Goal: Find specific page/section: Find specific page/section

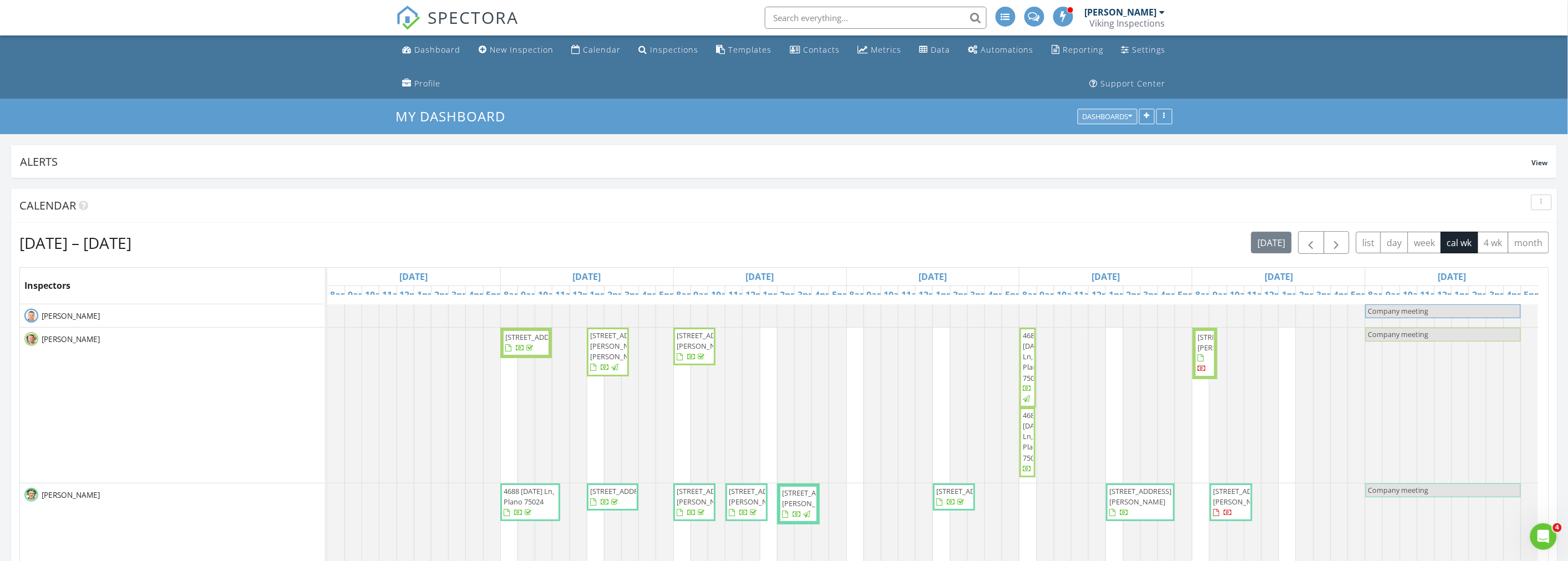
click at [1130, 113] on icon "button" at bounding box center [1130, 117] width 4 height 8
click at [1123, 147] on span "Financial" at bounding box center [1113, 142] width 37 height 12
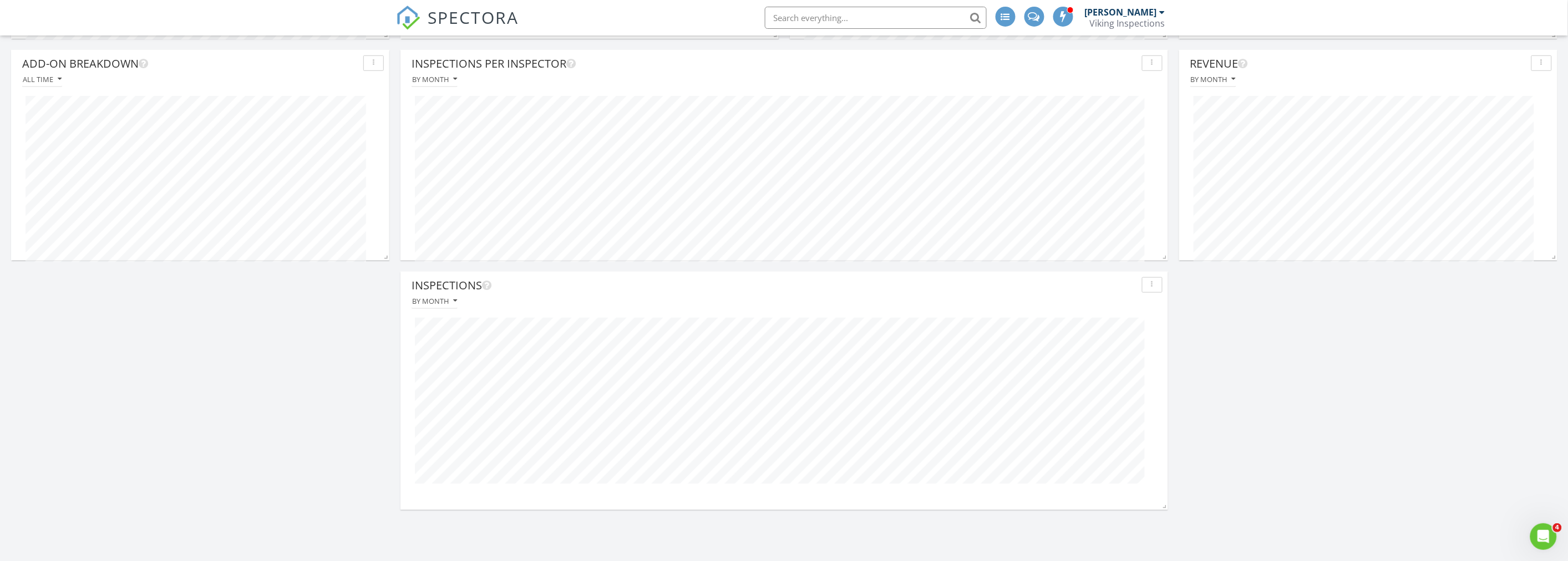
scroll to position [431, 0]
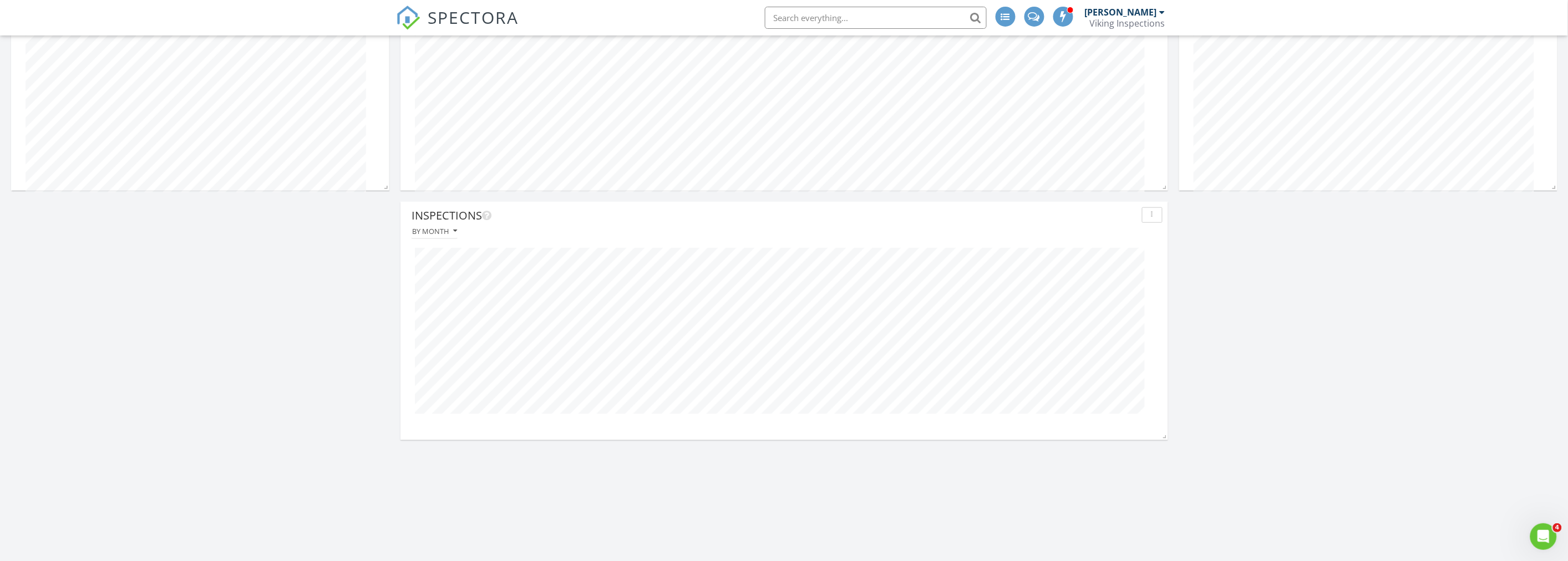
click at [312, 347] on div "Inspections This calendar year - 2025 Revenue By month Average Inspection Price…" at bounding box center [784, 335] width 1568 height 1176
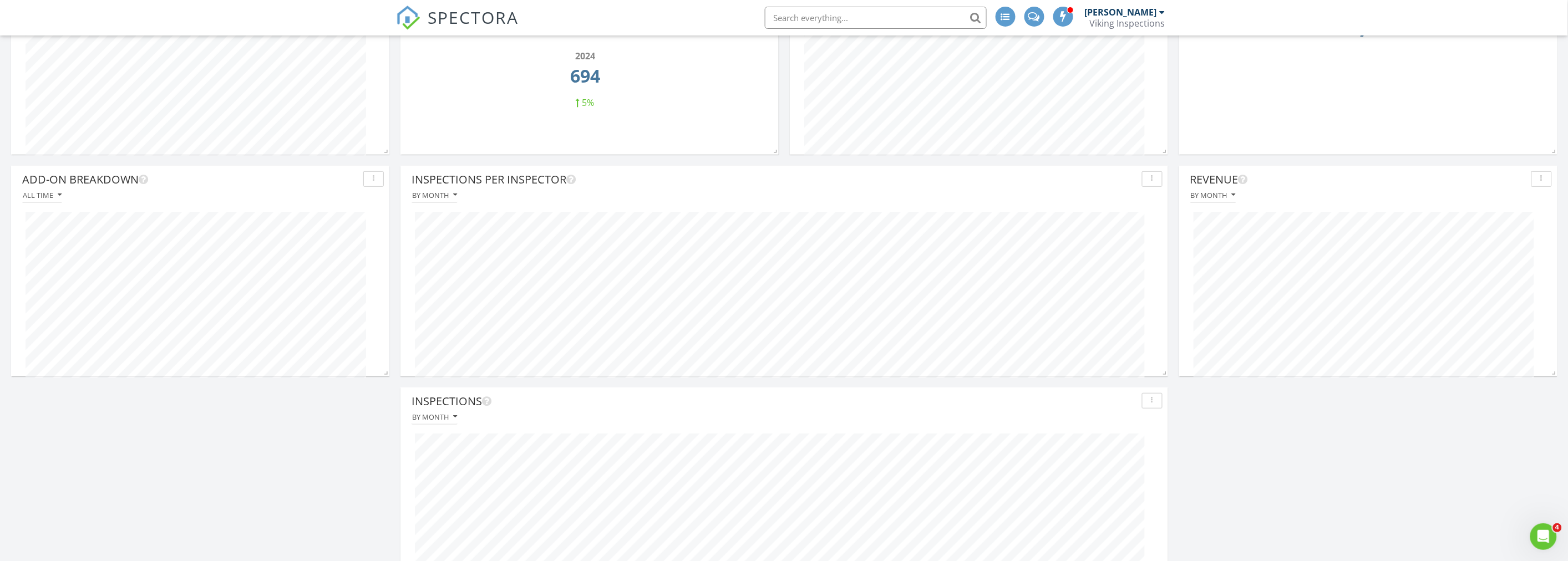
scroll to position [246, 0]
click at [201, 388] on div "Add-On Breakdown All time" at bounding box center [200, 278] width 378 height 227
click at [767, 382] on div at bounding box center [784, 294] width 757 height 184
click at [337, 402] on div "Inspections This calendar year - 2025 Revenue By month Average Inspection Price…" at bounding box center [784, 520] width 1568 height 1176
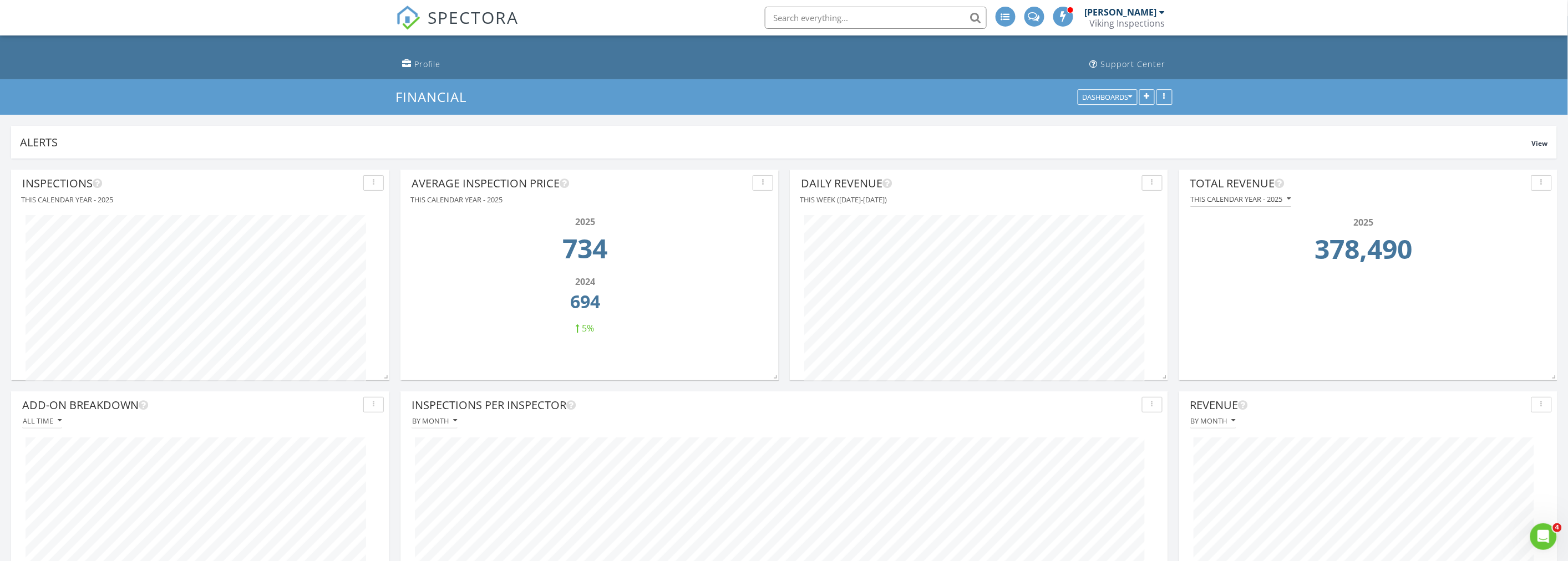
scroll to position [0, 0]
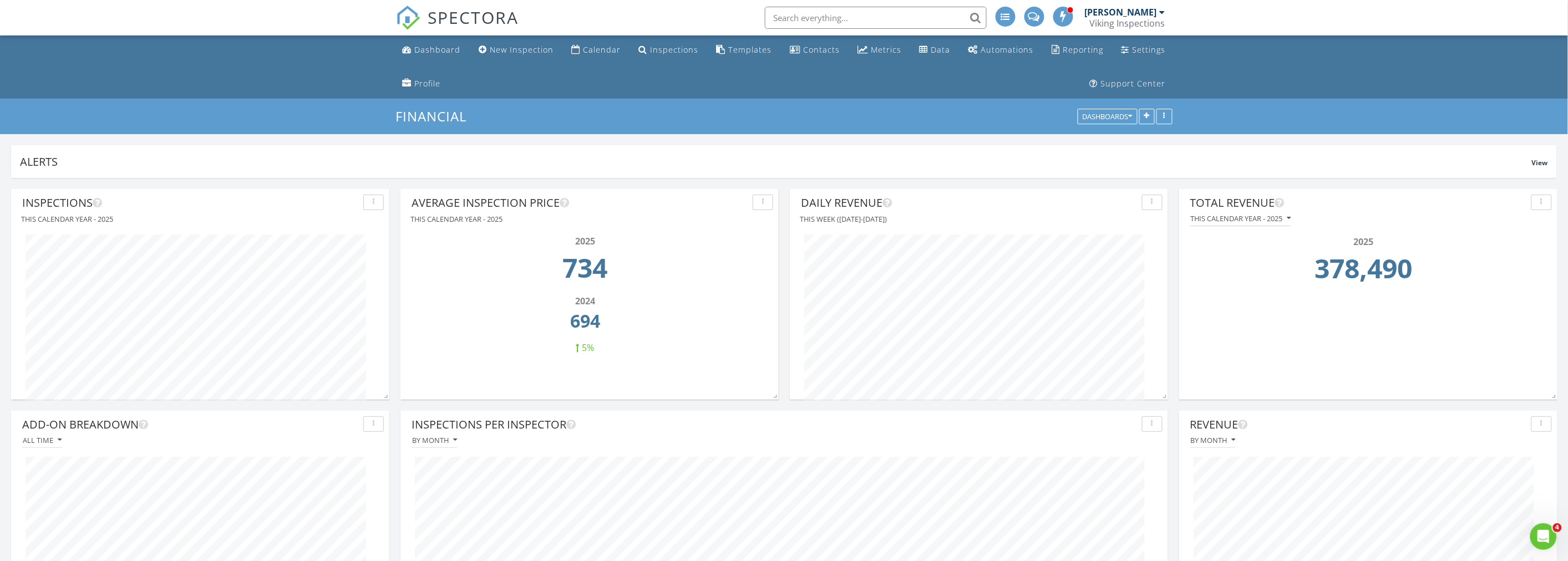
click at [220, 59] on ul "Dashboard New Inspection Calendar Inspections Templates Contacts Metrics Data A…" at bounding box center [784, 67] width 1568 height 63
click at [208, 71] on ul "Dashboard New Inspection Calendar Inspections Templates Contacts Metrics Data A…" at bounding box center [784, 67] width 1568 height 63
click at [564, 270] on td "734" at bounding box center [585, 271] width 340 height 47
drag, startPoint x: 573, startPoint y: 243, endPoint x: 623, endPoint y: 341, distance: 110.0
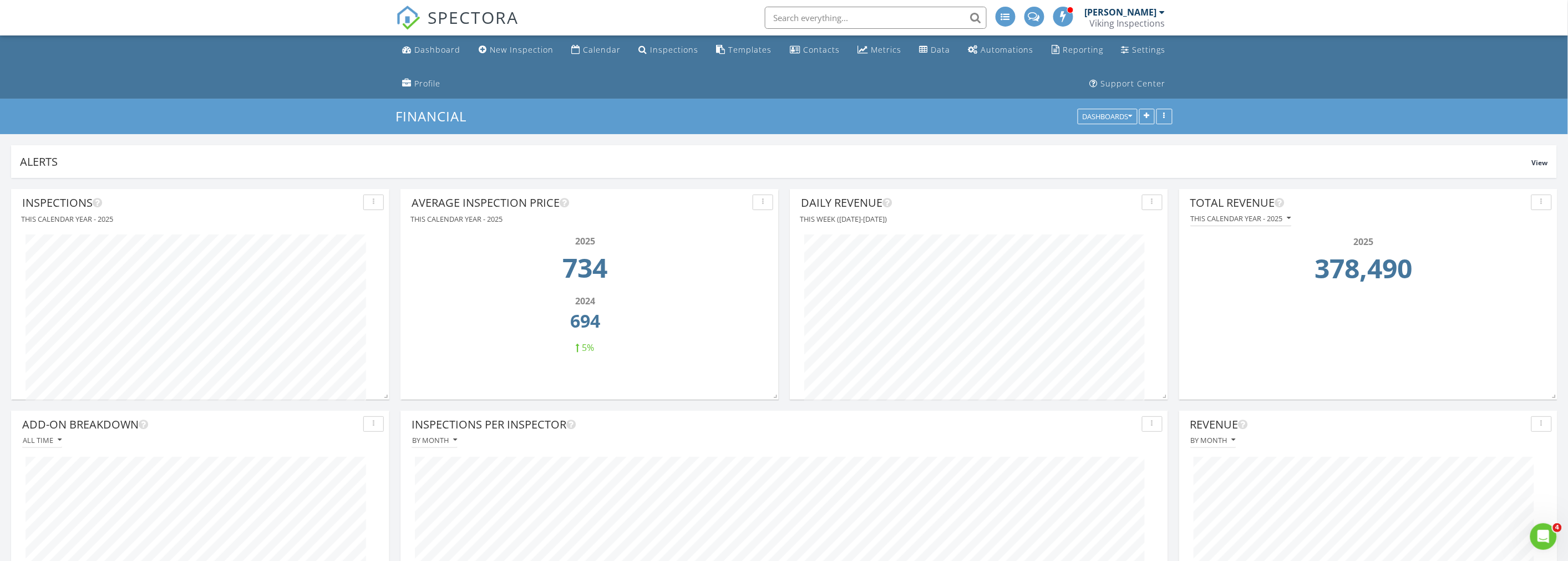
click at [623, 341] on div "2025 734 2024 694 5%" at bounding box center [590, 317] width 349 height 166
click at [575, 253] on td "734" at bounding box center [585, 271] width 340 height 47
drag, startPoint x: 563, startPoint y: 266, endPoint x: 631, endPoint y: 267, distance: 68.0
click at [631, 267] on td "734" at bounding box center [585, 271] width 340 height 47
click at [592, 265] on td "734" at bounding box center [585, 271] width 340 height 47
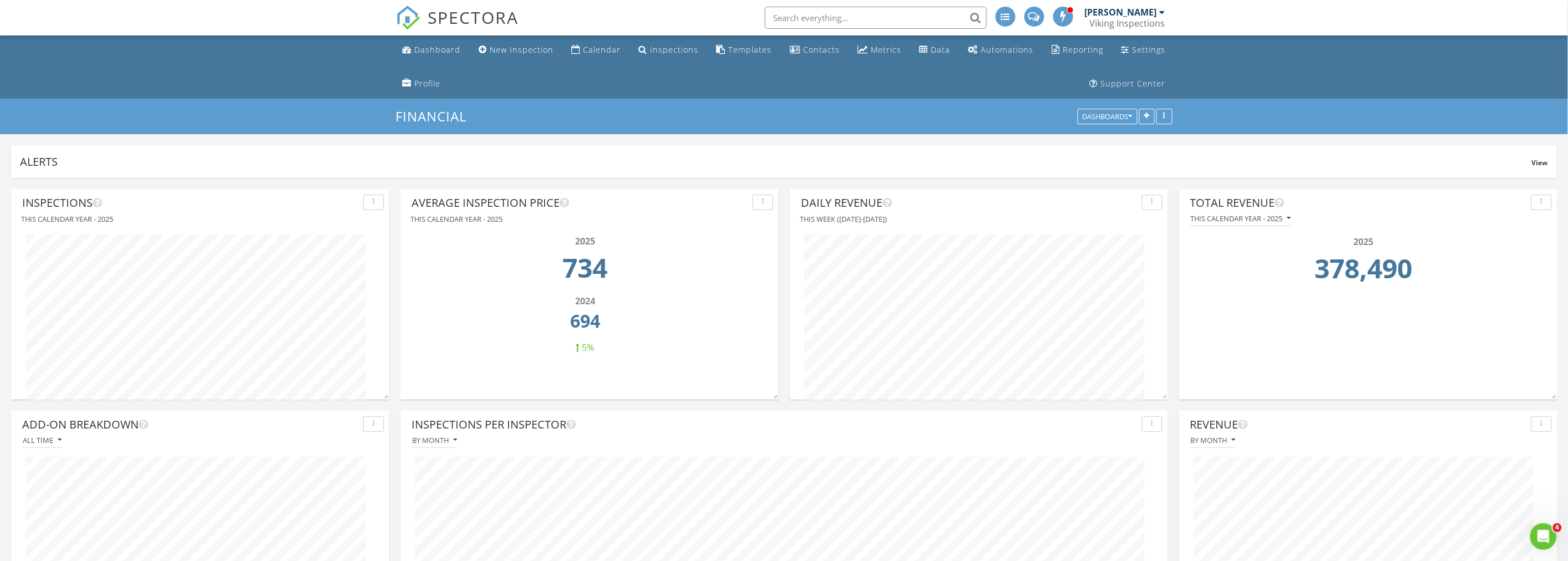
click at [253, 74] on ul "Dashboard New Inspection Calendar Inspections Templates Contacts Metrics Data A…" at bounding box center [784, 67] width 1568 height 63
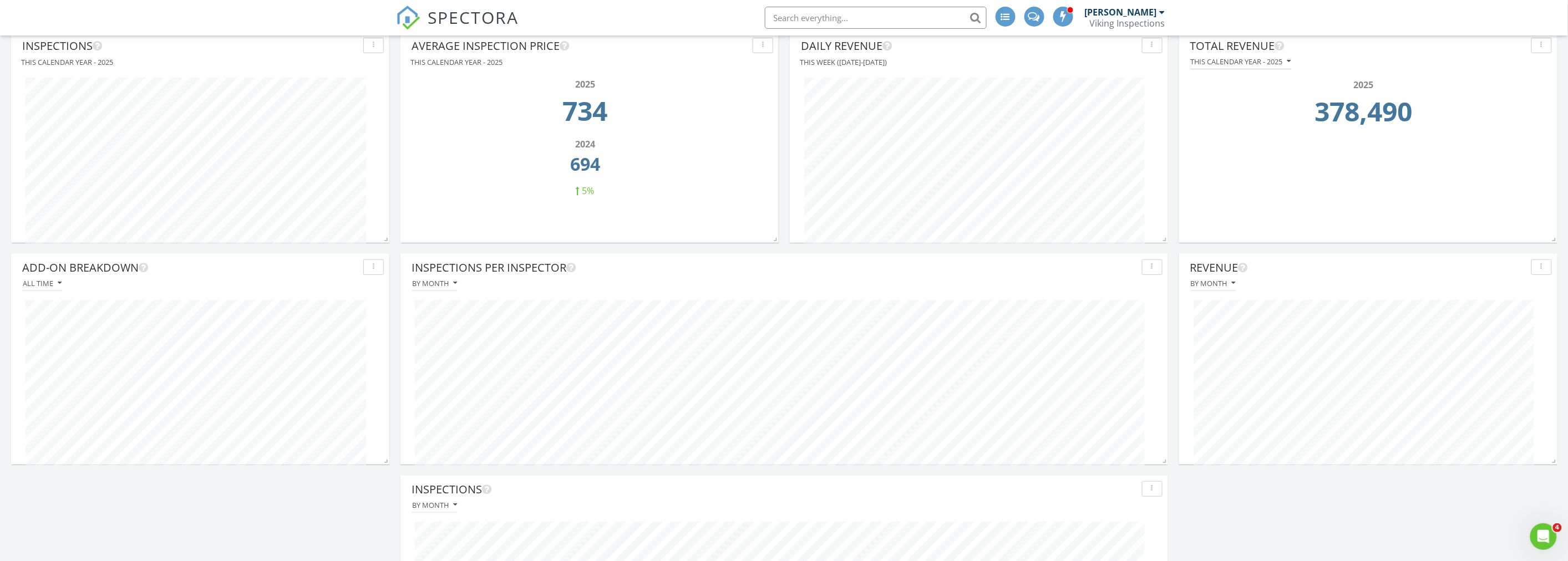
scroll to position [153, 0]
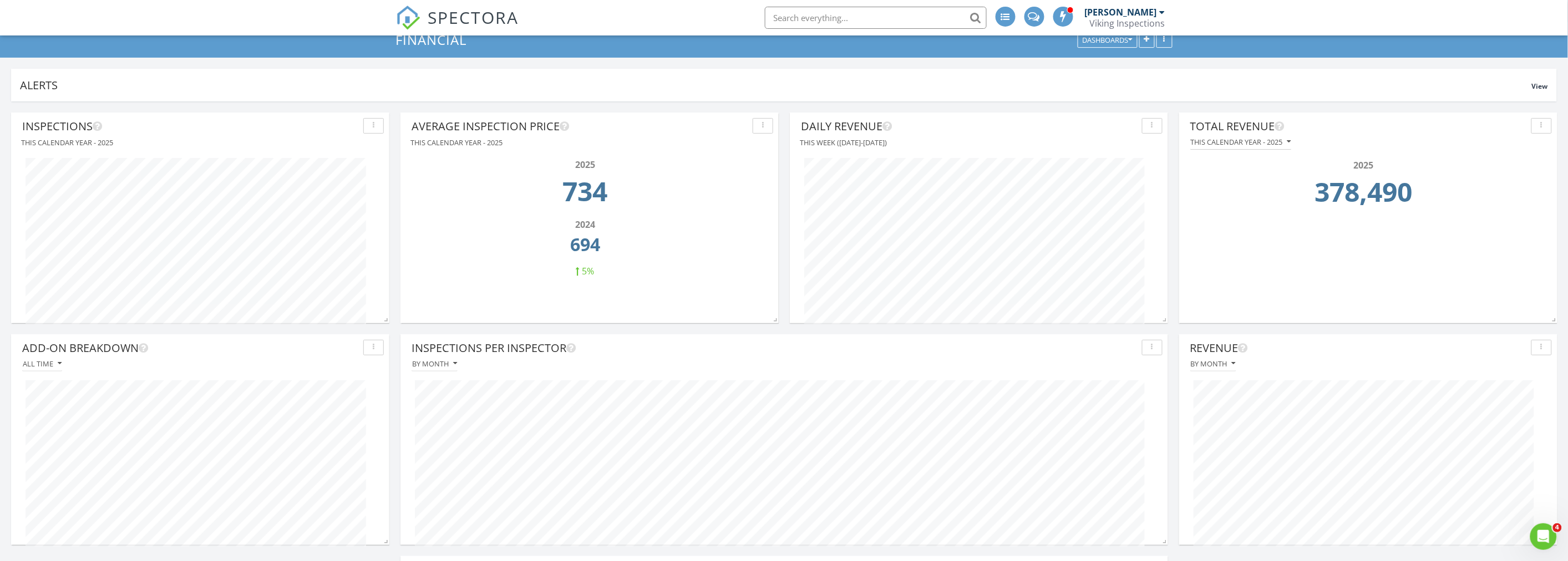
scroll to position [0, 0]
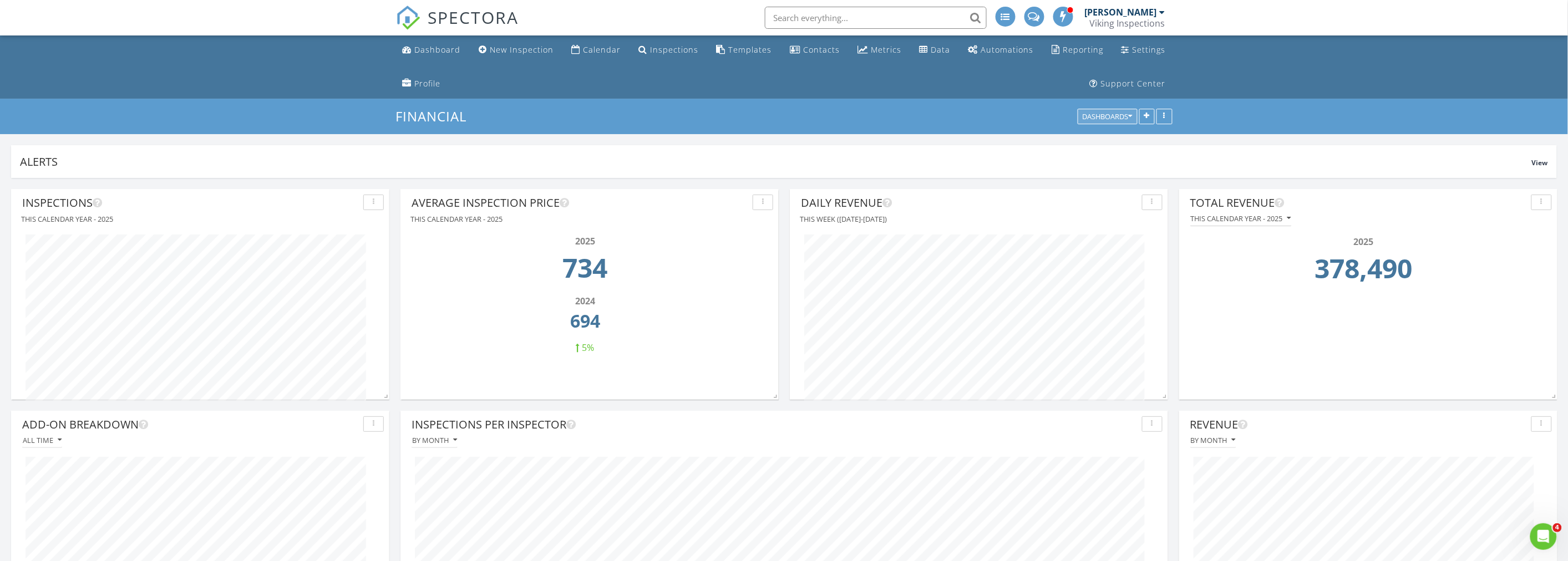
click at [1121, 111] on button "Dashboards" at bounding box center [1107, 117] width 60 height 16
click at [1121, 169] on span "My Dashboard" at bounding box center [1125, 169] width 61 height 12
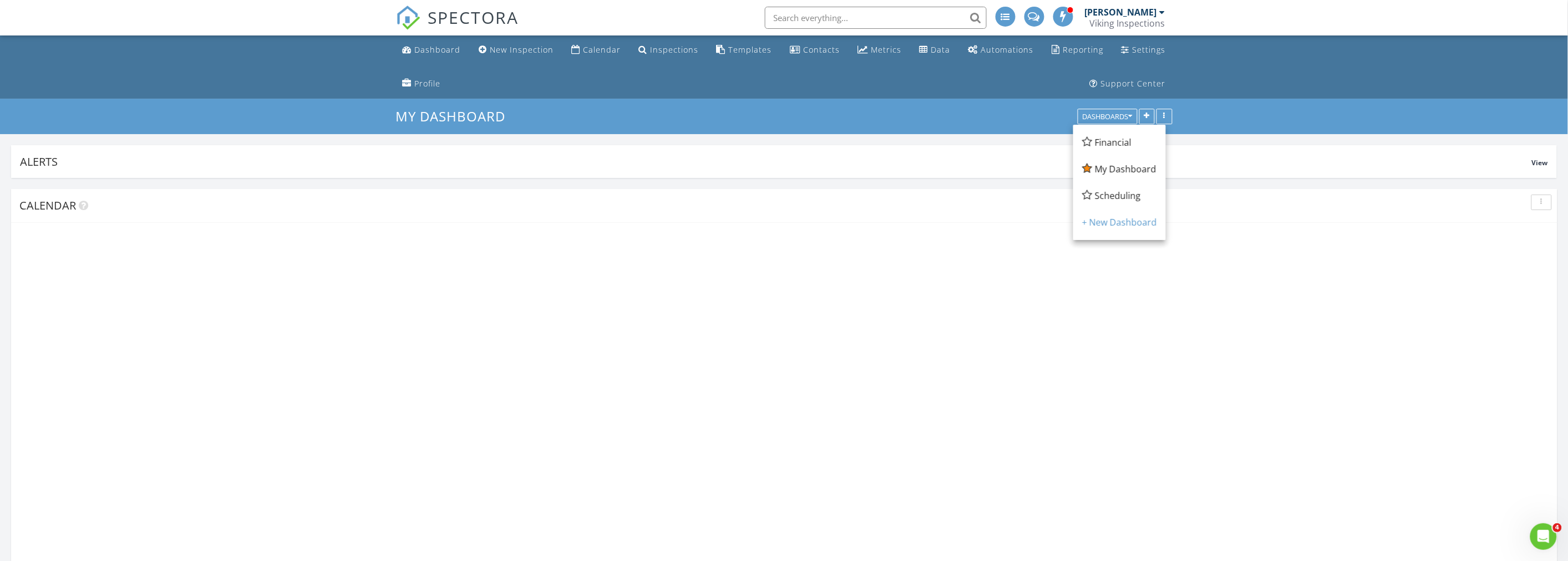
scroll to position [1999, 1588]
click at [93, 61] on ul "Dashboard New Inspection Calendar Inspections Templates Contacts Metrics Data A…" at bounding box center [784, 67] width 1568 height 63
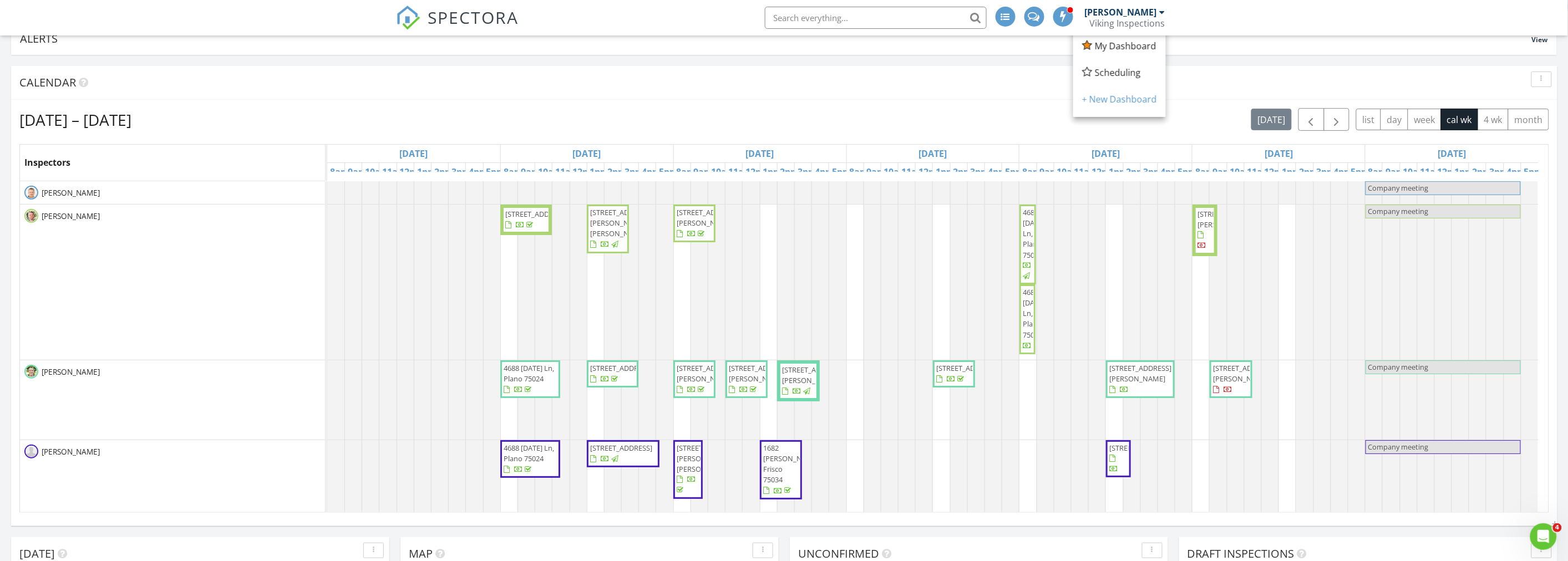
scroll to position [0, 0]
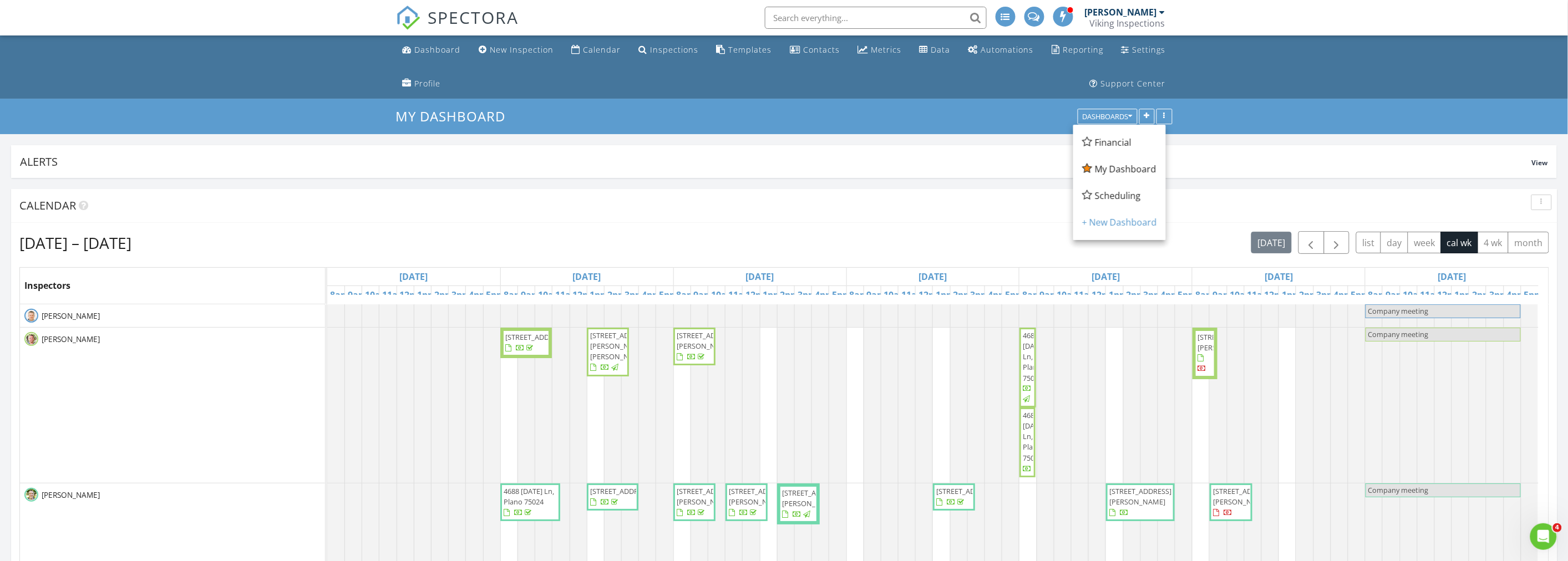
click at [212, 70] on ul "Dashboard New Inspection Calendar Inspections Templates Contacts Metrics Data A…" at bounding box center [784, 67] width 1568 height 63
click at [795, 198] on div "Calendar" at bounding box center [776, 205] width 1513 height 16
click at [795, 235] on div "Aug 24 – 30, 2025 today list day week cal wk 4 wk month" at bounding box center [784, 242] width 1530 height 23
click at [784, 242] on div "Aug 24 – 30, 2025 today list day week cal wk 4 wk month" at bounding box center [784, 242] width 1530 height 23
click at [261, 69] on ul "Dashboard New Inspection Calendar Inspections Templates Contacts Metrics Data A…" at bounding box center [784, 67] width 1568 height 63
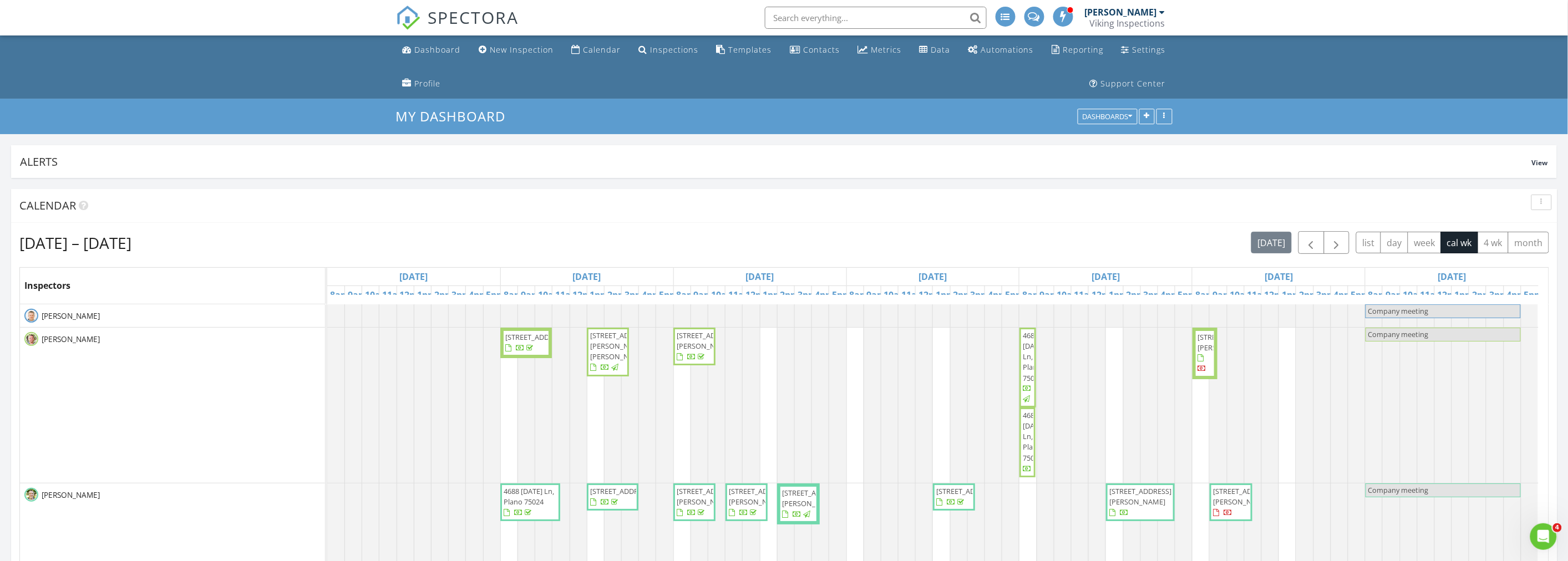
click at [219, 91] on ul "Dashboard New Inspection Calendar Inspections Templates Contacts Metrics Data A…" at bounding box center [784, 67] width 1568 height 63
click at [726, 231] on div "Aug 24 – 30, 2025 today list day week cal wk 4 wk month" at bounding box center [784, 242] width 1530 height 23
click at [169, 63] on ul "Dashboard New Inspection Calendar Inspections Templates Contacts Metrics Data A…" at bounding box center [784, 67] width 1568 height 63
click at [853, 23] on input "text" at bounding box center [876, 18] width 222 height 22
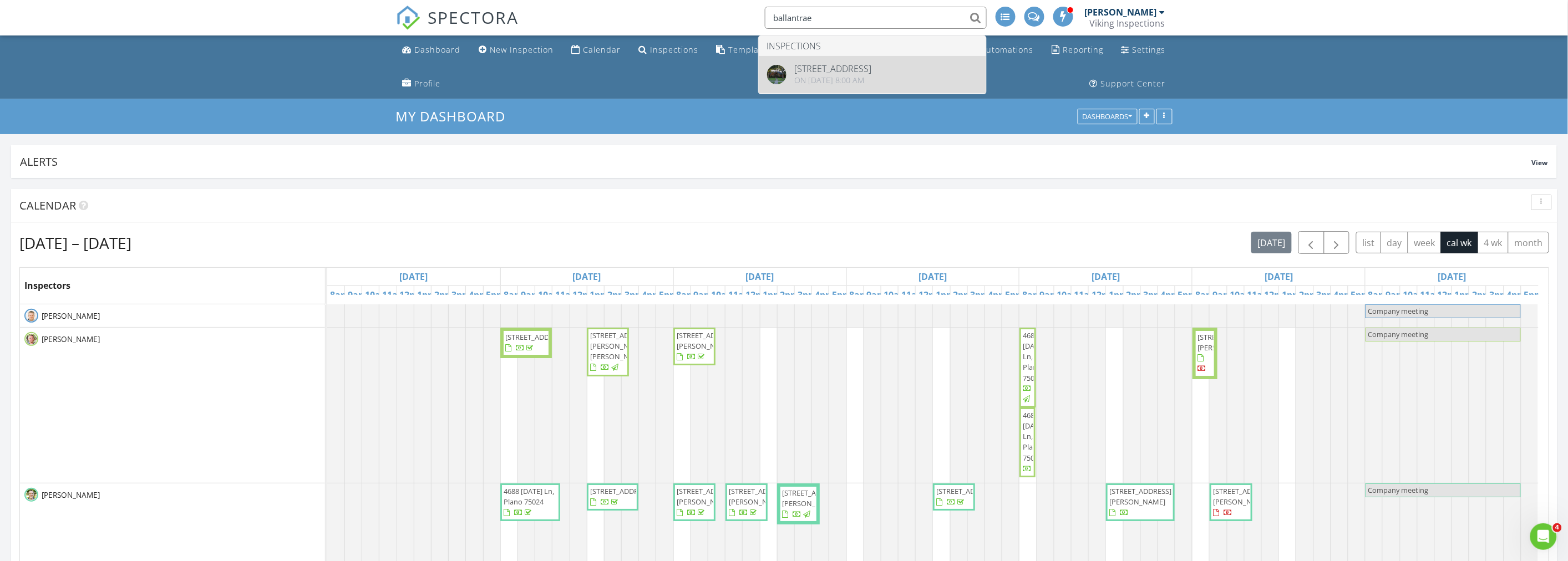
type input "ballantrae"
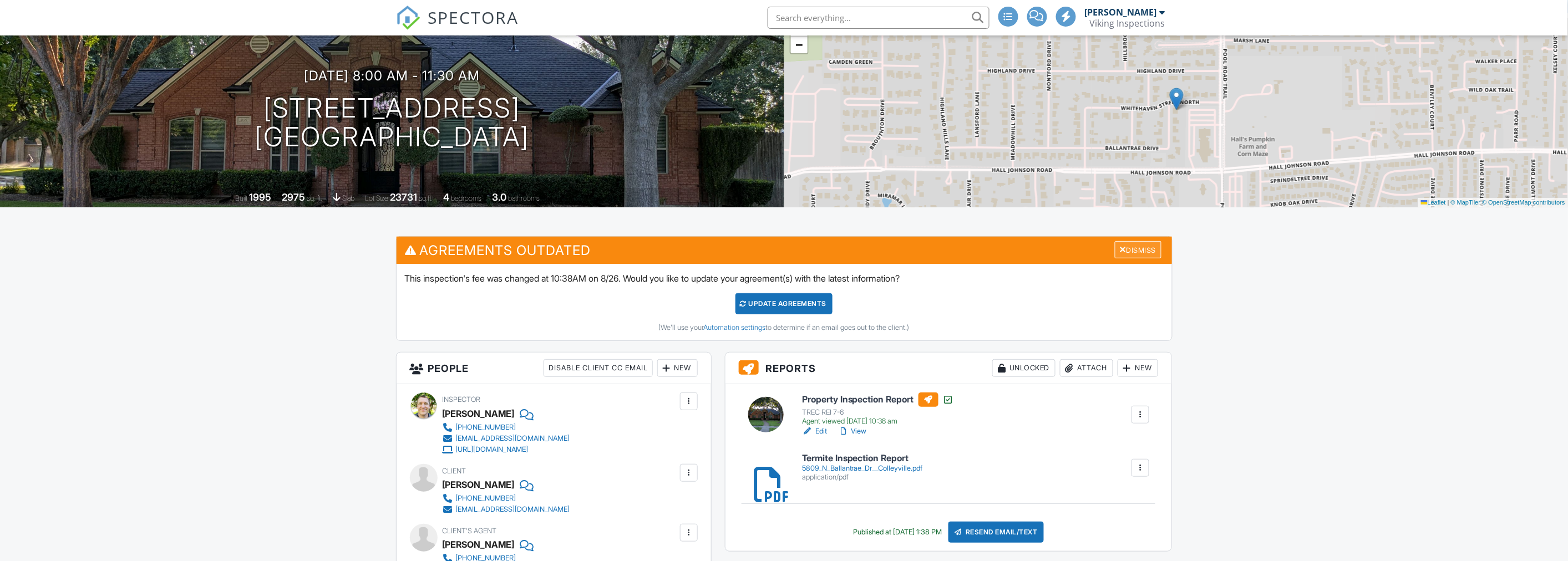
click at [1122, 251] on div at bounding box center [1124, 249] width 7 height 9
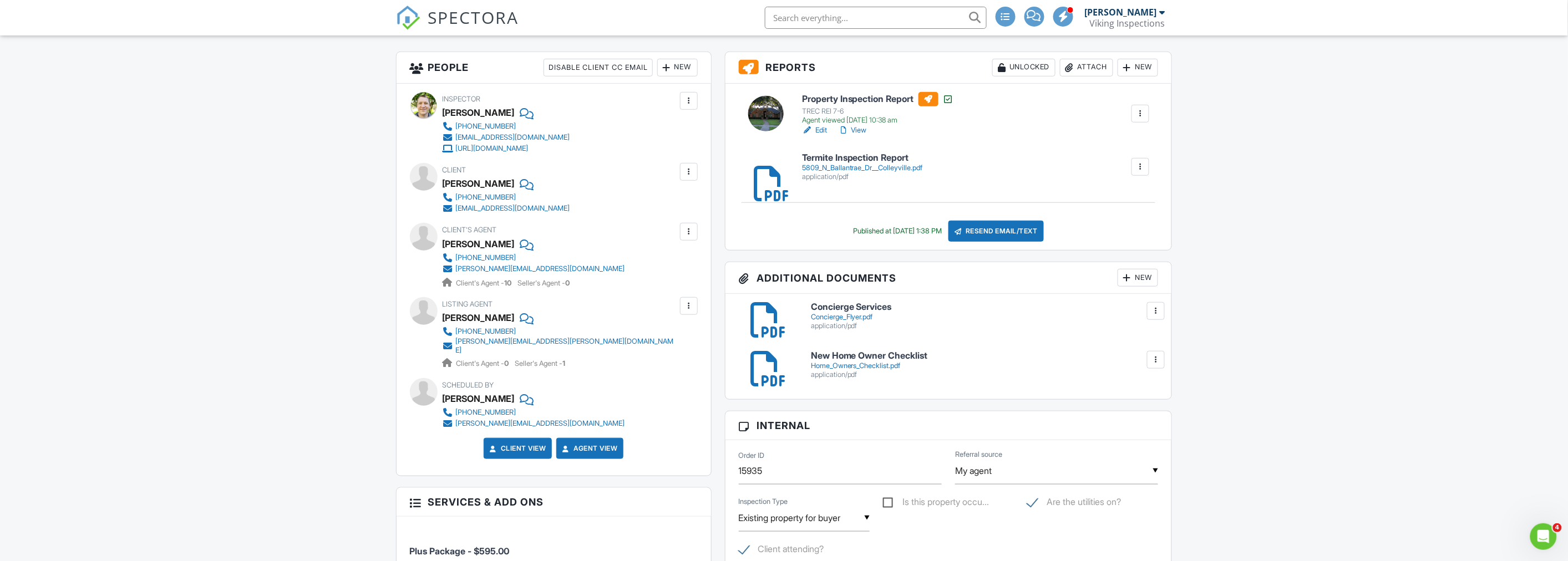
click at [853, 167] on div "5809_N_Ballantrae_Dr__Colleyville.pdf" at bounding box center [863, 168] width 121 height 9
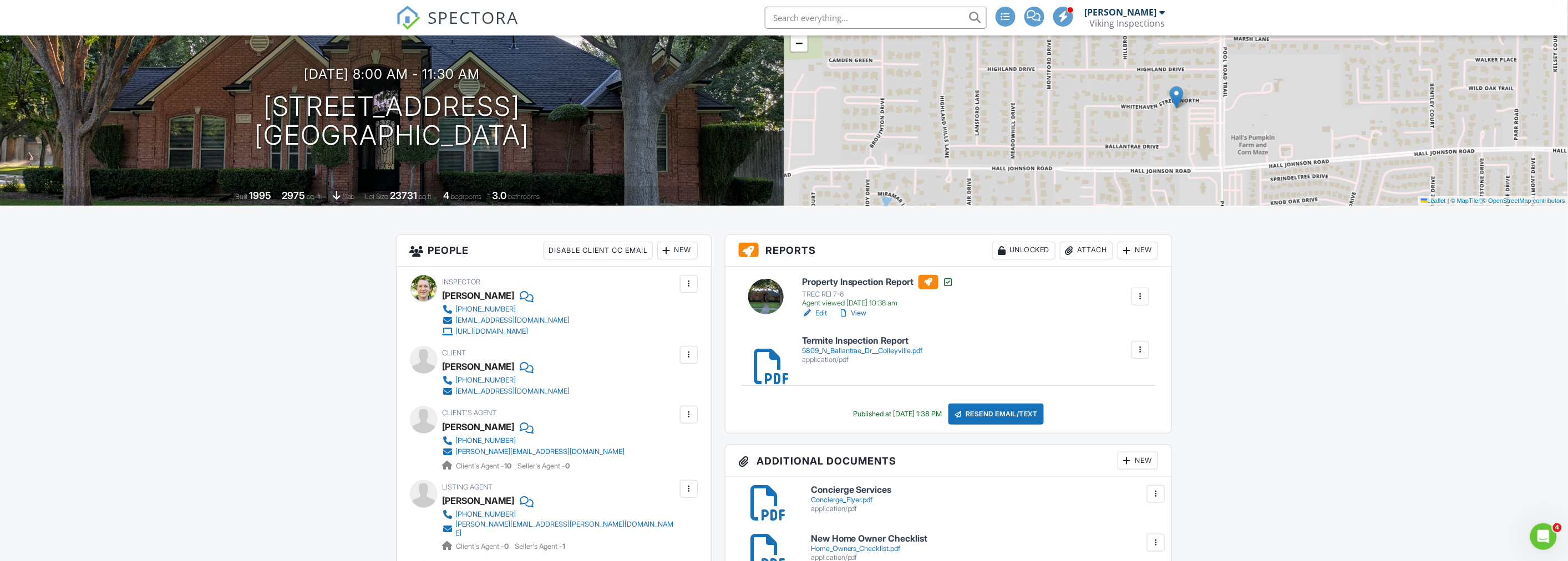
scroll to position [246, 0]
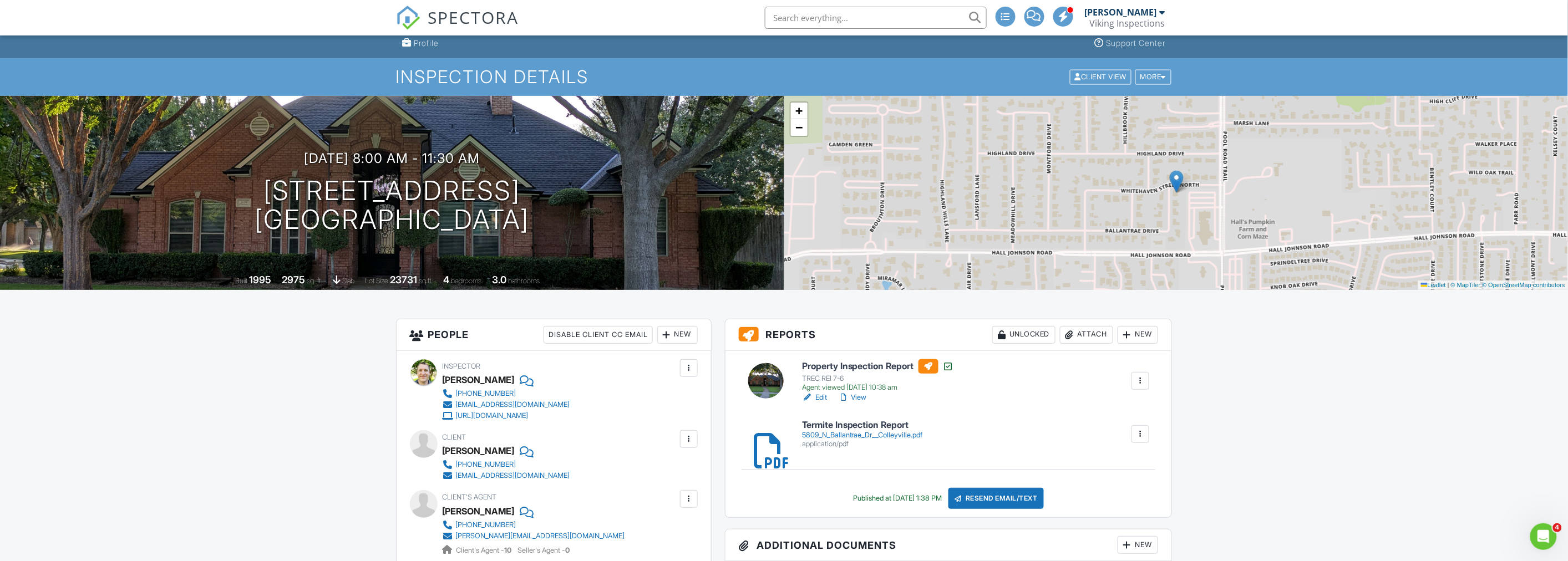
scroll to position [61, 0]
